Goal: Ask a question: Ask a question

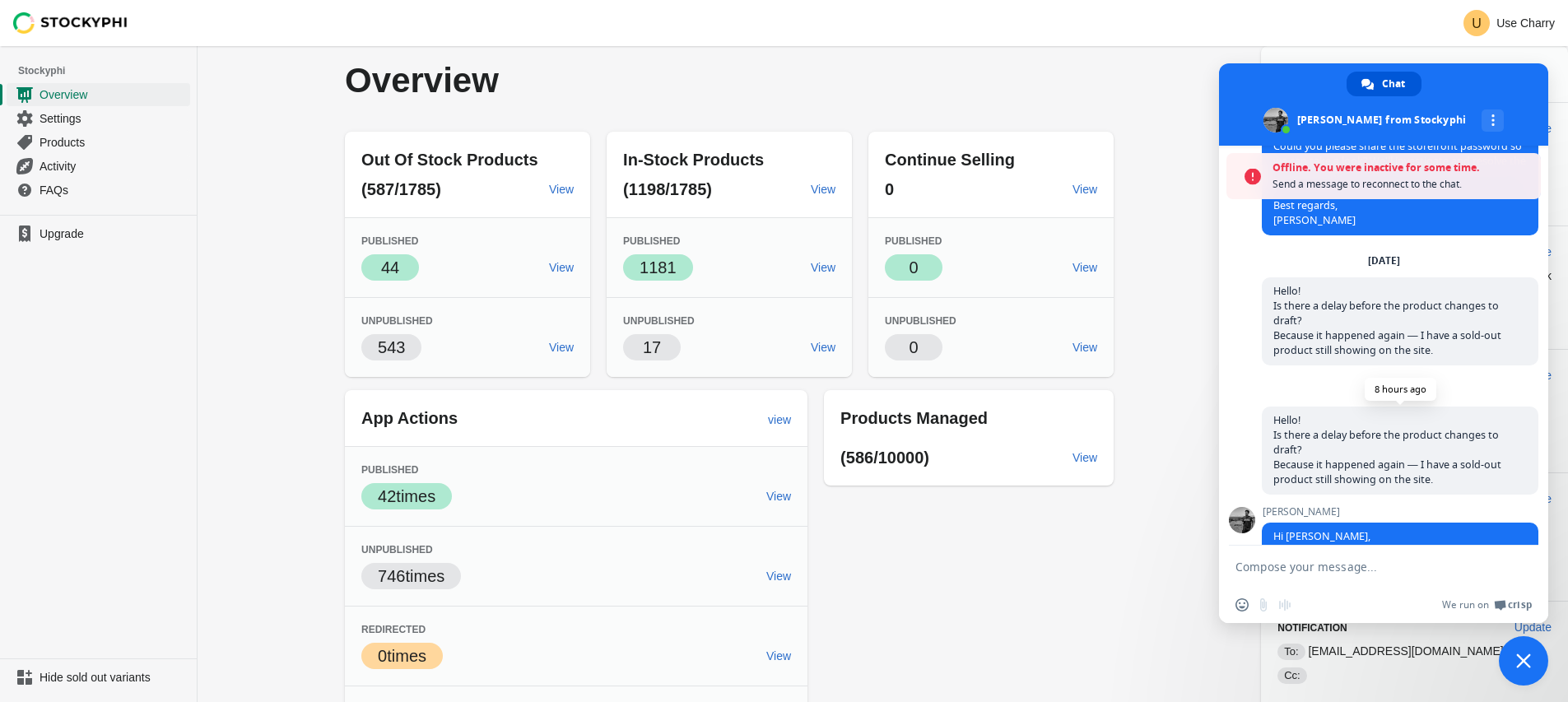
scroll to position [458, 0]
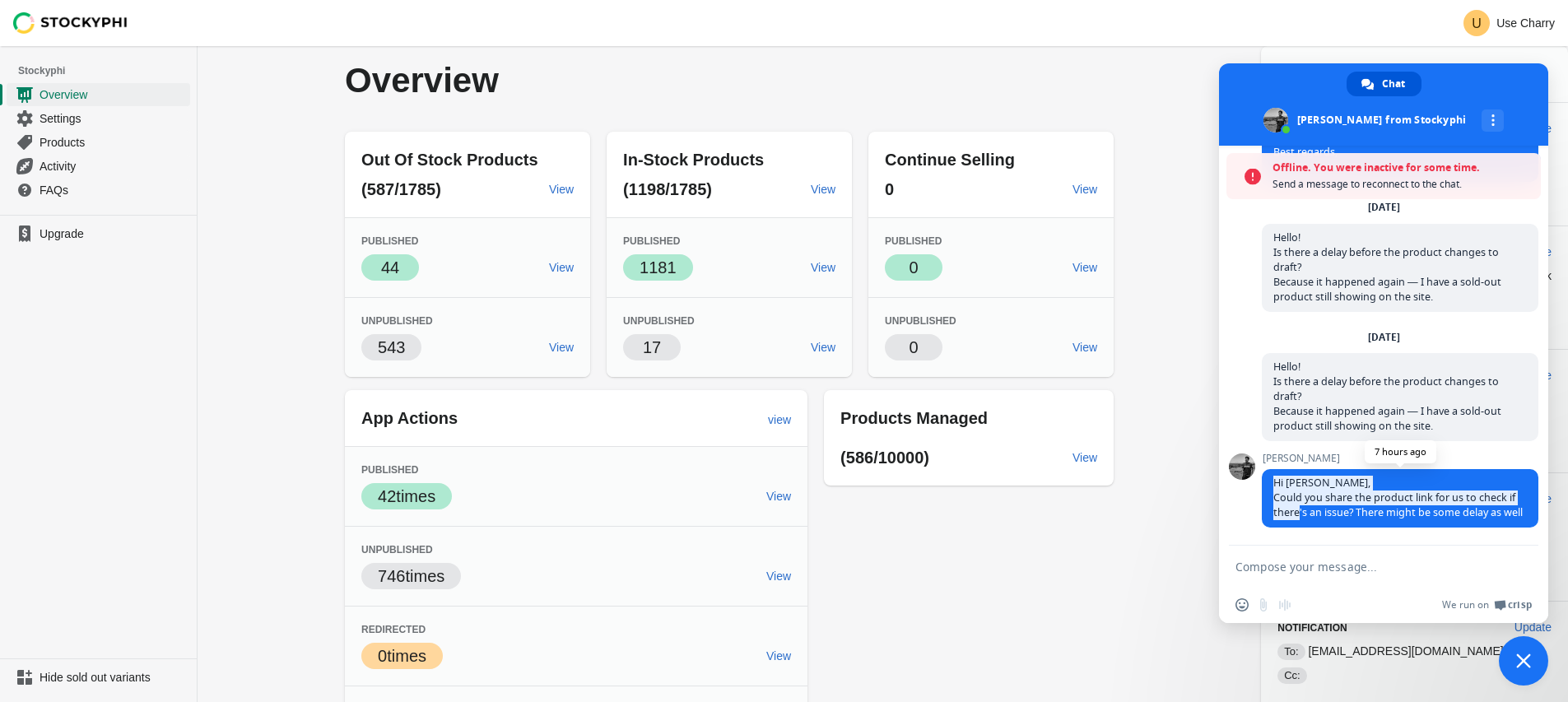
drag, startPoint x: 1306, startPoint y: 504, endPoint x: 1287, endPoint y: 486, distance: 26.2
click at [1267, 469] on span "Hi [PERSON_NAME], Could you share the product link for us to check if there's a…" at bounding box center [1400, 498] width 276 height 58
drag, startPoint x: 1299, startPoint y: 517, endPoint x: 1268, endPoint y: 470, distance: 56.3
click at [1268, 470] on span "Hi [PERSON_NAME], Could you share the product link for us to check if there's a…" at bounding box center [1400, 498] width 276 height 58
copy span "Hi [PERSON_NAME], Could you share the product link for us to check if there's a…"
